Goal: Information Seeking & Learning: Learn about a topic

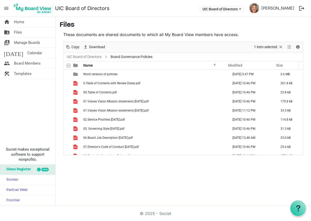
scroll to position [142, 0]
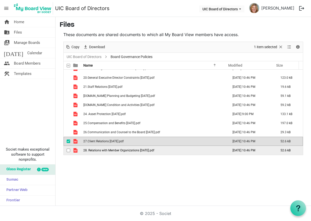
click at [74, 151] on span "is template cell column header type" at bounding box center [75, 150] width 5 height 5
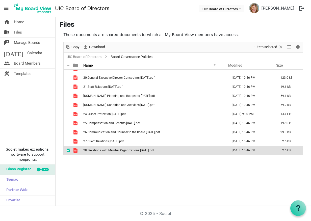
click at [74, 151] on span "is template cell column header type" at bounding box center [75, 150] width 5 height 5
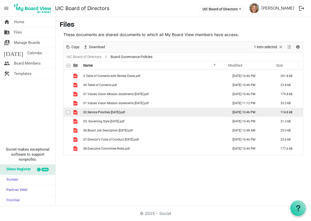
scroll to position [0, 0]
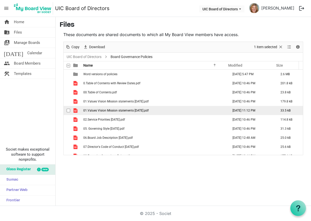
click at [146, 112] on span "01.Values Vision Mission statements September 2024.pdf" at bounding box center [115, 111] width 65 height 4
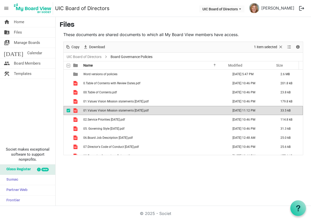
click at [76, 111] on span "is template cell column header type" at bounding box center [75, 110] width 5 height 5
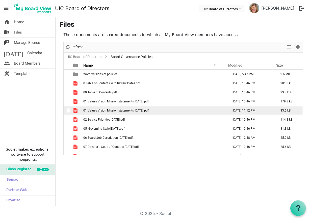
click at [76, 111] on span "is template cell column header type" at bounding box center [75, 110] width 5 height 5
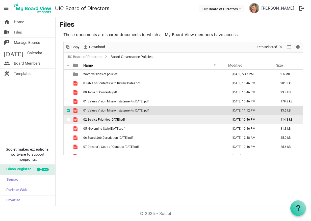
click at [120, 120] on span "02.Service Priorities Sept 2020.pdf" at bounding box center [104, 120] width 42 height 4
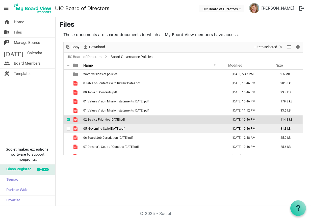
click at [98, 130] on span "05. Governing Style Feb 2019.pdf" at bounding box center [103, 129] width 41 height 4
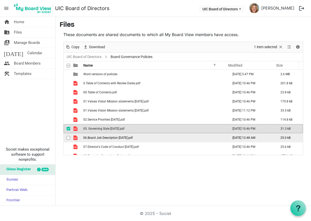
click at [130, 138] on span "06.Board Job Description November 2022.pdf" at bounding box center [108, 138] width 50 height 4
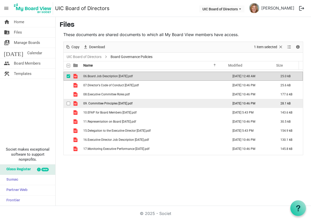
scroll to position [51, 0]
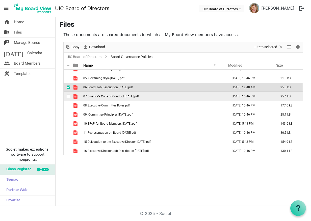
click at [121, 95] on span "07.Director's Code of Conduct May 2018.pdf" at bounding box center [111, 97] width 56 height 4
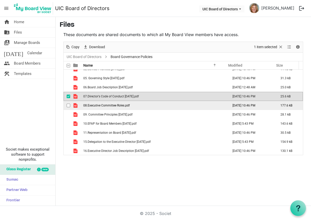
click at [109, 104] on span "08.Executive Committee Roles.pdf" at bounding box center [106, 106] width 46 height 4
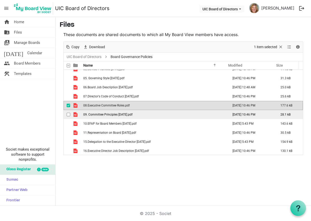
click at [115, 114] on span "09. Committee Principles September 2021.pdf" at bounding box center [107, 115] width 49 height 4
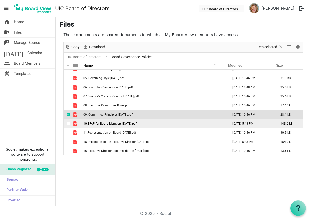
click at [125, 124] on span "10.EFAP for Board Members Jan 2022.pdf" at bounding box center [109, 124] width 53 height 4
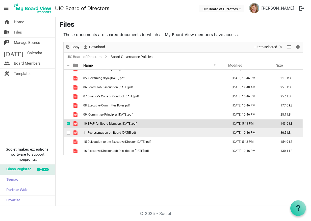
click at [113, 134] on span "11.Representation on Board November 2018.pdf" at bounding box center [109, 133] width 53 height 4
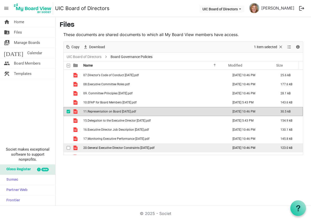
scroll to position [101, 0]
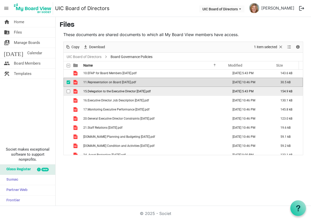
click at [145, 90] on span "15.Delegation to the Executive Director January 2022.pdf" at bounding box center [116, 92] width 67 height 4
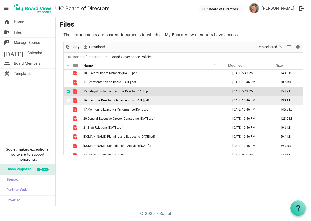
click at [109, 101] on span "16.Executive Director Job Description May 2019.pdf" at bounding box center [116, 101] width 66 height 4
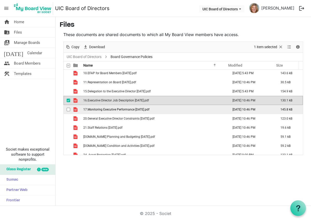
click at [147, 111] on span "17.Monitoring Executive Performance September 2021.pdf" at bounding box center [116, 110] width 66 height 4
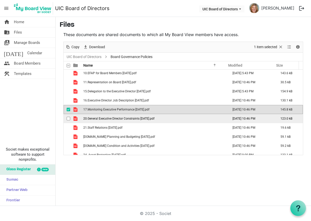
click at [115, 119] on span "20.General Executive Director Constraints November 2020.pdf" at bounding box center [118, 119] width 71 height 4
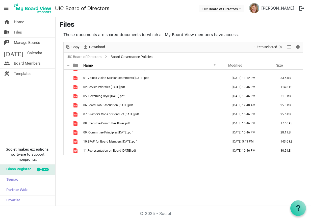
scroll to position [0, 0]
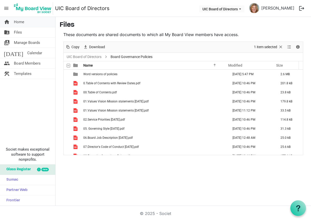
click at [14, 23] on link "home Home" at bounding box center [27, 22] width 55 height 10
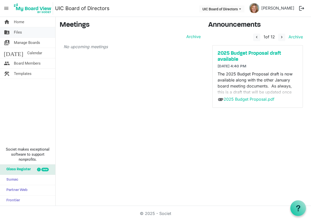
click at [16, 32] on span "Files" at bounding box center [18, 32] width 8 height 10
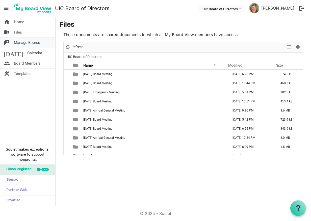
click at [21, 44] on span "Manage Boards" at bounding box center [27, 43] width 26 height 10
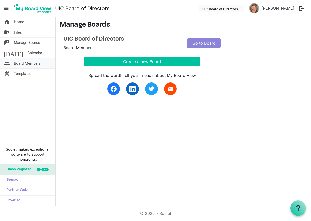
click at [17, 64] on span "Board Members" at bounding box center [27, 63] width 27 height 10
